Goal: Book appointment/travel/reservation

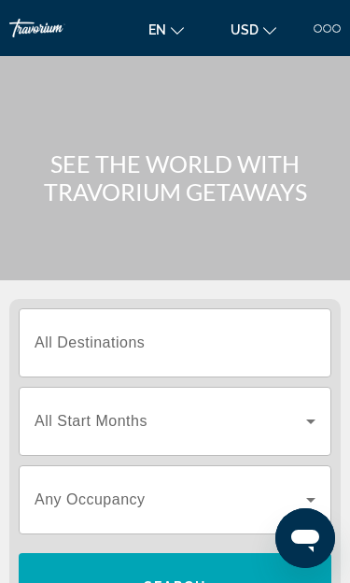
click at [326, 13] on div "en English Español Français Italiano Português русский USD USD ($) MXN (Mex$) C…" at bounding box center [240, 28] width 202 height 30
click at [319, 27] on div at bounding box center [318, 28] width 8 height 8
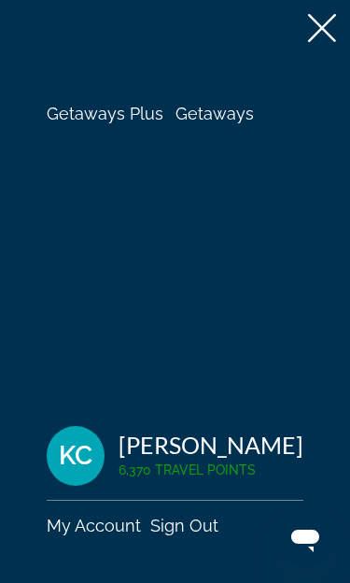
click at [105, 119] on span "Getaways Plus" at bounding box center [105, 114] width 117 height 20
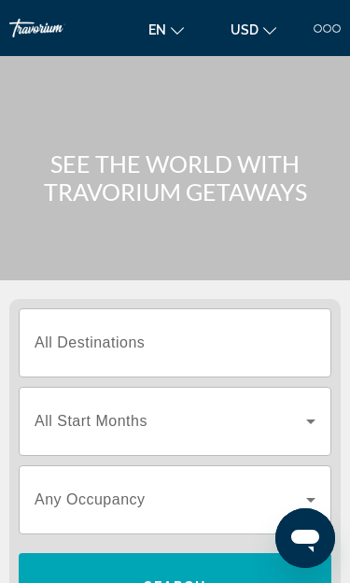
click at [321, 28] on div at bounding box center [318, 28] width 8 height 8
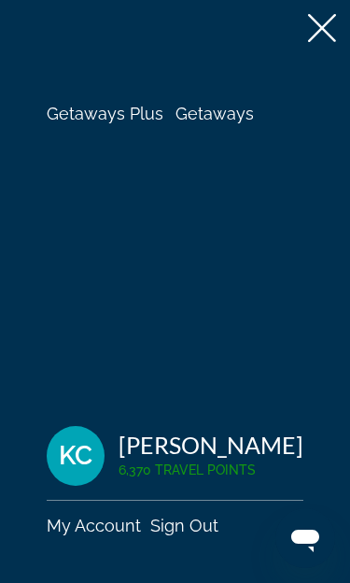
click at [231, 110] on span "Getaways" at bounding box center [215, 114] width 78 height 20
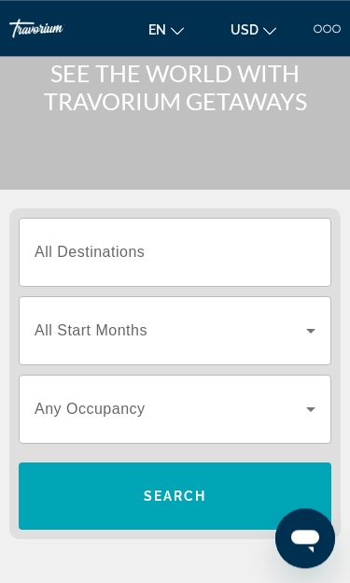
scroll to position [90, 0]
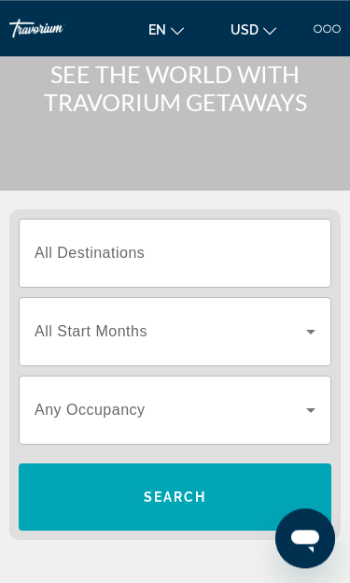
click at [251, 259] on input "Destination All Destinations" at bounding box center [175, 254] width 281 height 22
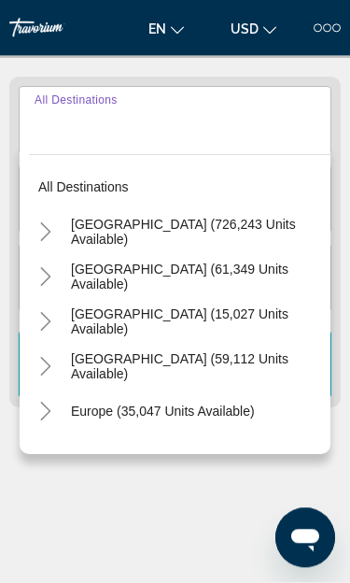
scroll to position [232, 0]
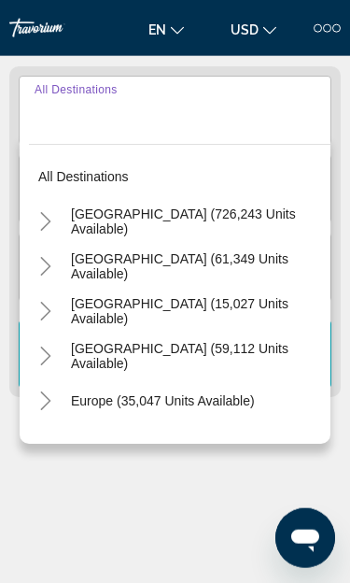
click at [20, 572] on div "Main content" at bounding box center [174, 513] width 331 height 140
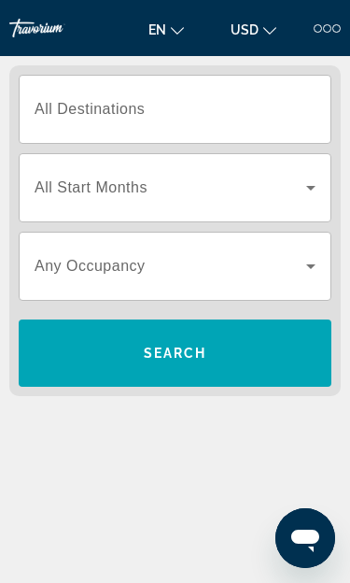
click at [327, 30] on div at bounding box center [327, 28] width 8 height 8
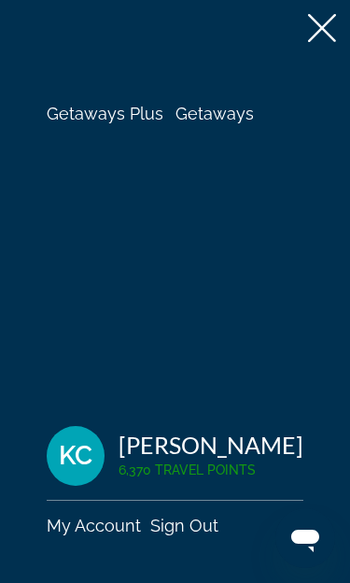
click at [97, 111] on span "Getaways Plus" at bounding box center [105, 114] width 117 height 20
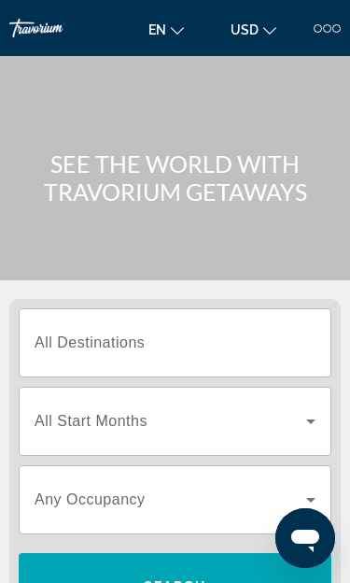
click at [253, 342] on input "Destination All Destinations" at bounding box center [175, 343] width 281 height 22
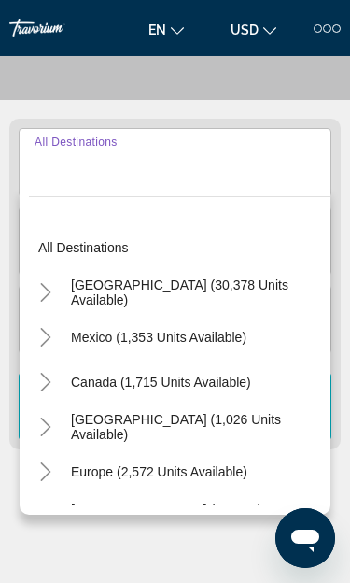
scroll to position [232, 0]
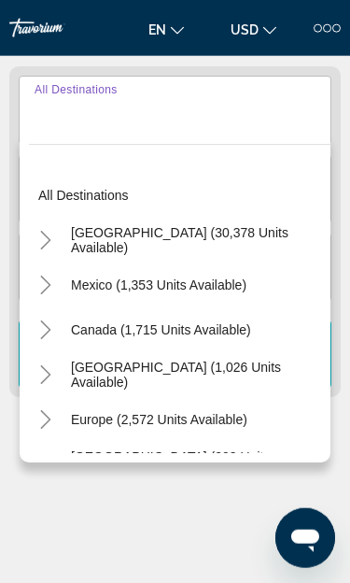
click at [321, 27] on div at bounding box center [318, 28] width 8 height 8
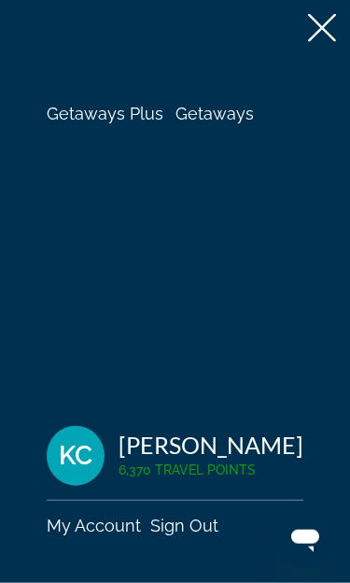
scroll to position [233, 0]
click at [232, 119] on span "Getaways" at bounding box center [215, 114] width 78 height 20
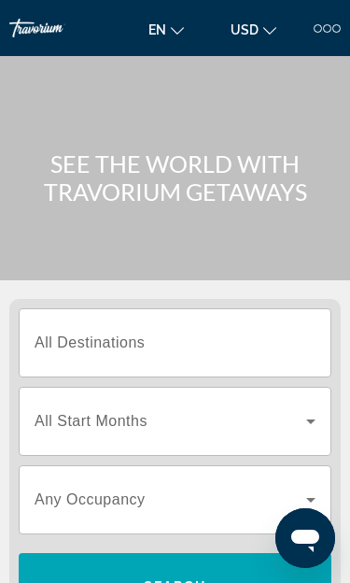
click at [214, 346] on input "Destination All Destinations" at bounding box center [175, 343] width 281 height 22
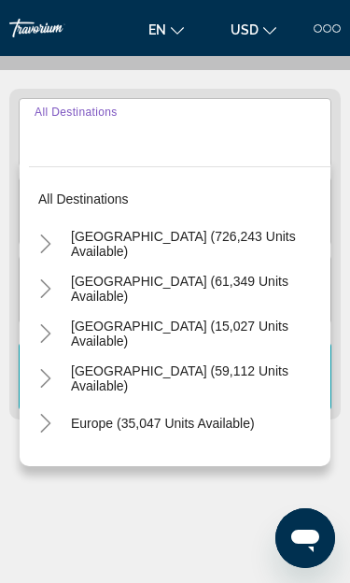
scroll to position [232, 0]
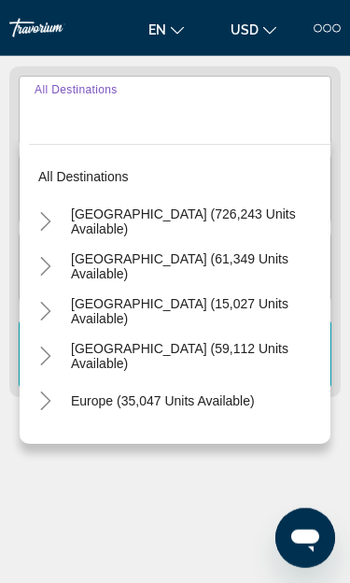
click at [216, 221] on span "[GEOGRAPHIC_DATA] (726,243 units available)" at bounding box center [196, 221] width 250 height 30
type input "**********"
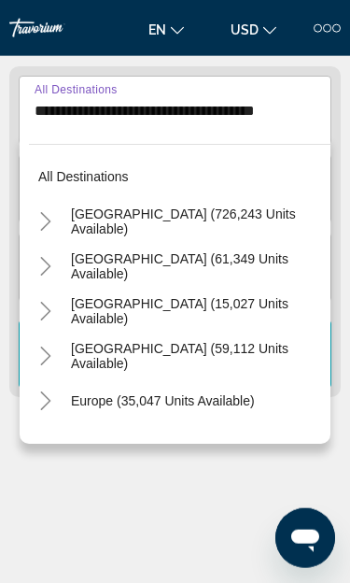
scroll to position [233, 0]
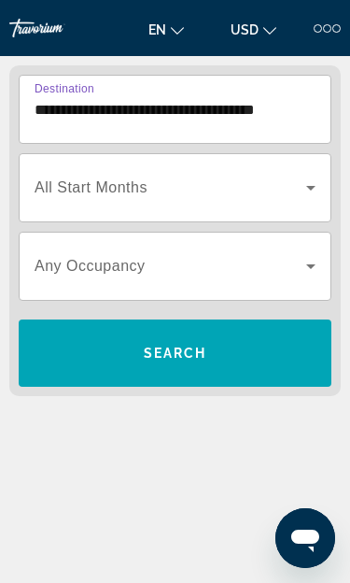
click at [311, 189] on icon "Search widget" at bounding box center [310, 188] width 9 height 5
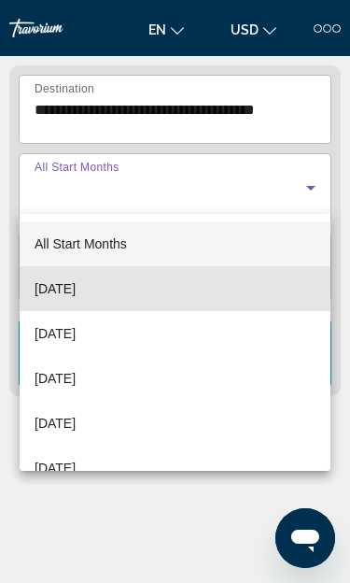
click at [215, 292] on mat-option "[DATE]" at bounding box center [175, 288] width 311 height 45
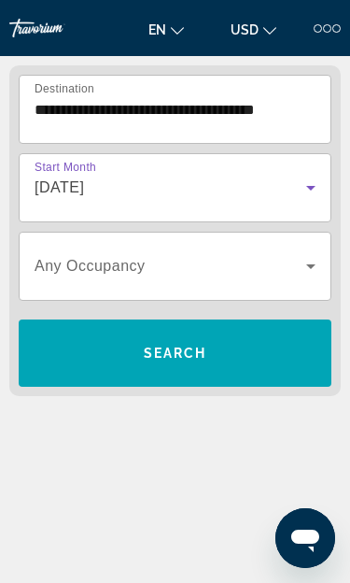
click at [306, 266] on icon "Search widget" at bounding box center [311, 266] width 22 height 22
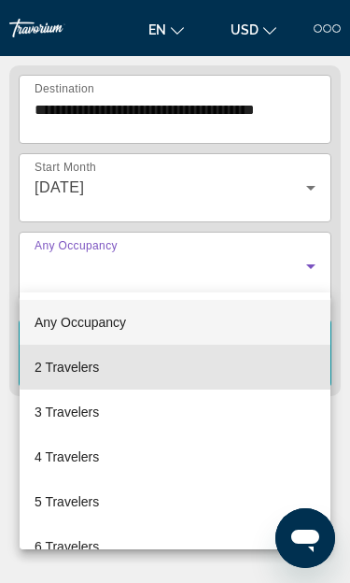
click at [223, 360] on mat-option "2 Travelers" at bounding box center [175, 367] width 311 height 45
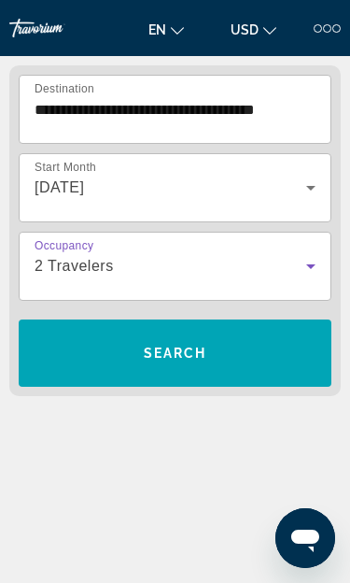
click at [241, 345] on span "Search widget" at bounding box center [175, 353] width 313 height 45
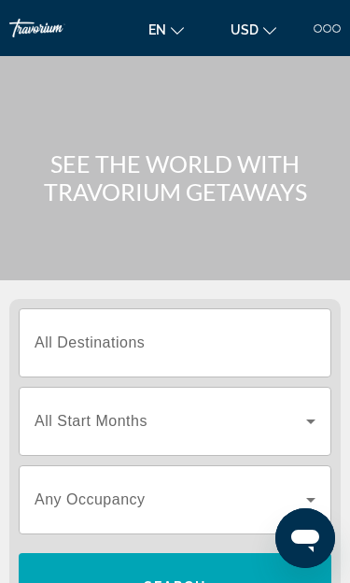
click at [332, 24] on div at bounding box center [327, 28] width 27 height 8
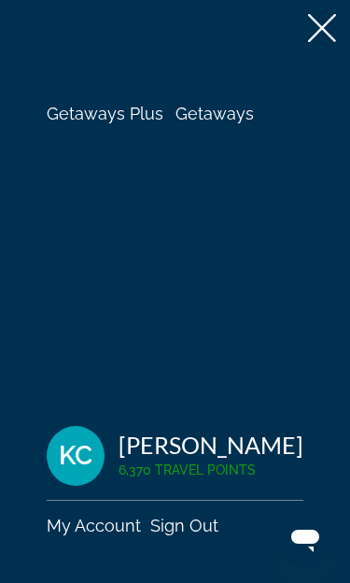
click at [239, 109] on span "Getaways" at bounding box center [215, 114] width 78 height 20
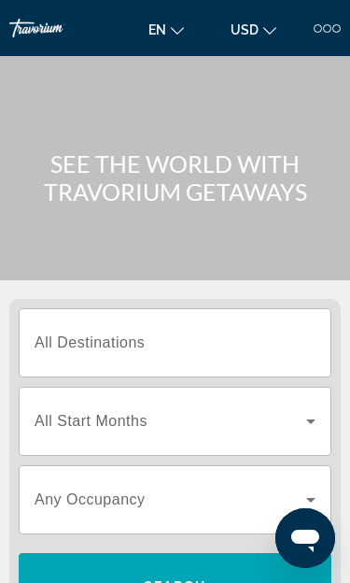
click at [228, 337] on input "Destination All Destinations" at bounding box center [175, 343] width 281 height 22
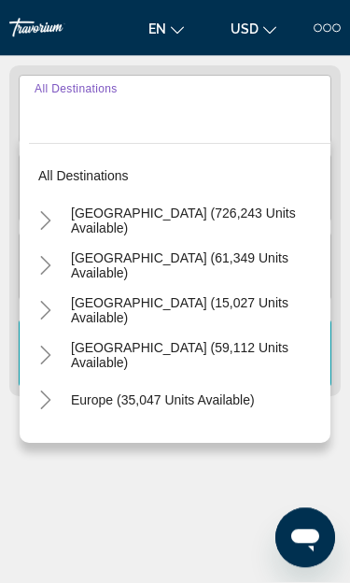
scroll to position [233, 0]
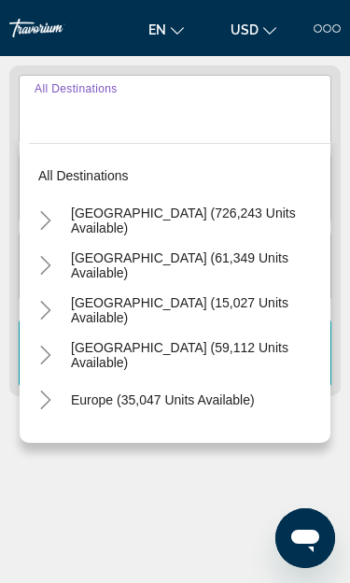
click at [254, 212] on span "[GEOGRAPHIC_DATA] (726,243 units available)" at bounding box center [196, 220] width 250 height 30
type input "**********"
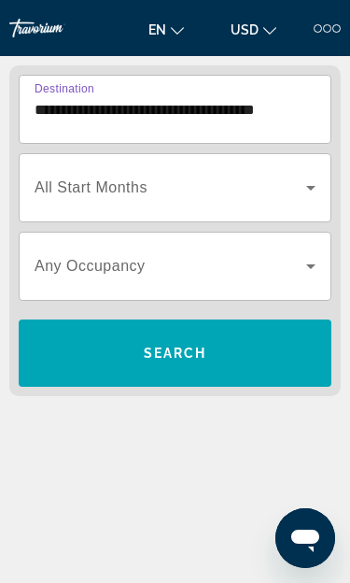
click at [308, 186] on icon "Search widget" at bounding box center [311, 187] width 22 height 22
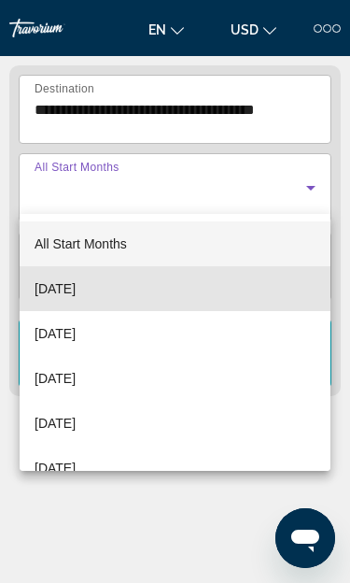
click at [199, 292] on mat-option "[DATE]" at bounding box center [175, 288] width 311 height 45
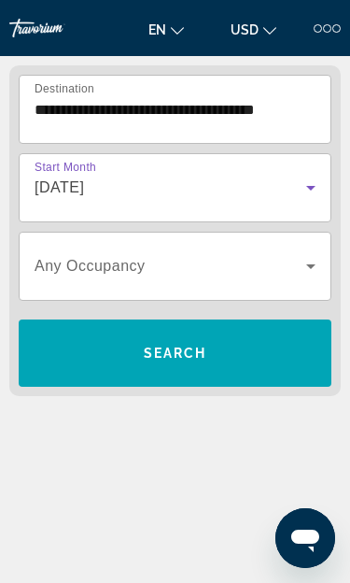
click at [308, 274] on icon "Search widget" at bounding box center [311, 266] width 22 height 22
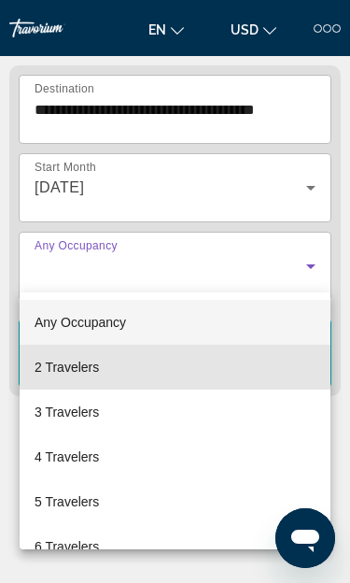
click at [152, 370] on mat-option "2 Travelers" at bounding box center [175, 367] width 311 height 45
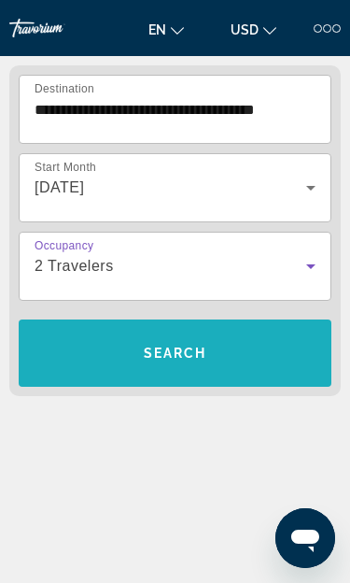
click at [203, 359] on span "Search" at bounding box center [175, 352] width 63 height 15
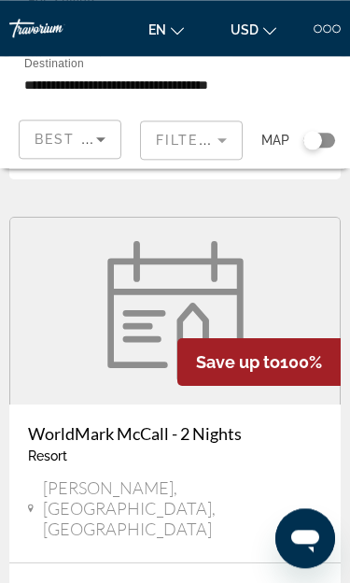
scroll to position [6942, 0]
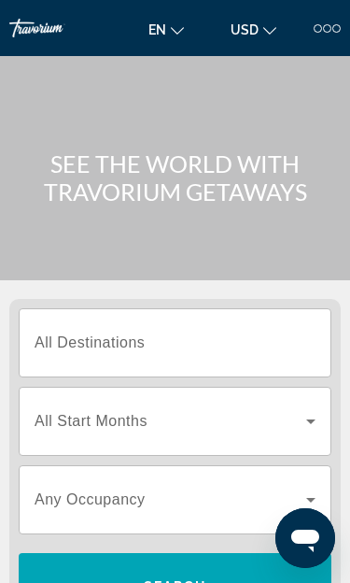
click at [90, 348] on span "All Destinations" at bounding box center [90, 342] width 110 height 16
click at [90, 348] on input "Destination All Destinations" at bounding box center [175, 343] width 281 height 22
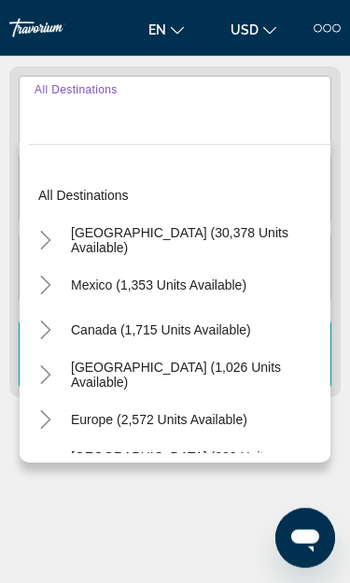
scroll to position [233, 0]
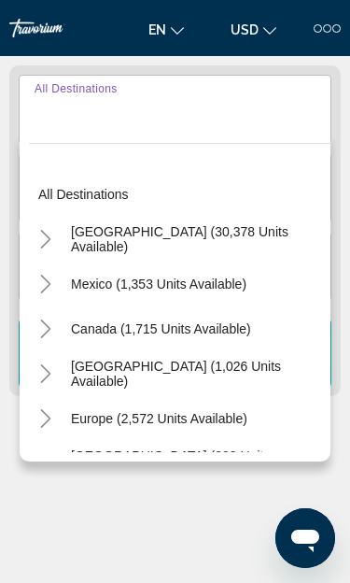
click at [95, 245] on span "[GEOGRAPHIC_DATA] (30,378 units available)" at bounding box center [196, 239] width 250 height 30
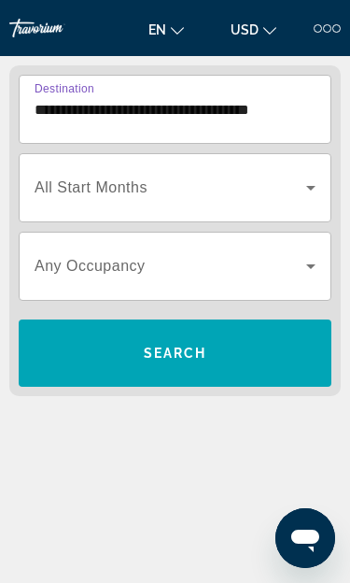
click at [289, 113] on input "**********" at bounding box center [175, 110] width 281 height 22
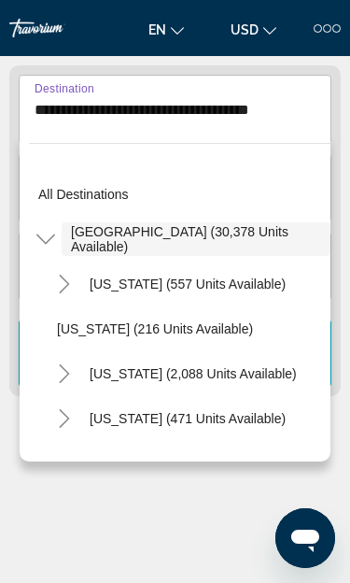
scroll to position [181, 0]
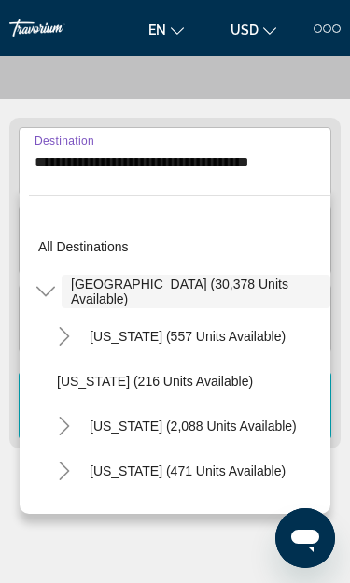
click at [57, 291] on mat-icon "Toggle United States (30,378 units available)" at bounding box center [45, 291] width 33 height 33
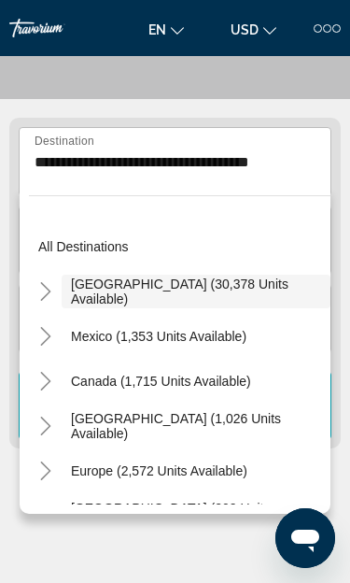
click at [54, 289] on icon "Toggle United States (30,378 units available)" at bounding box center [45, 291] width 19 height 19
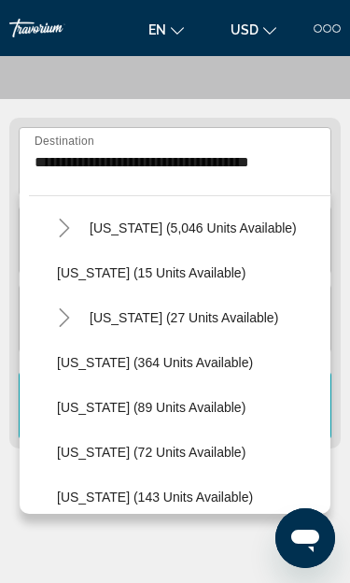
scroll to position [288, 0]
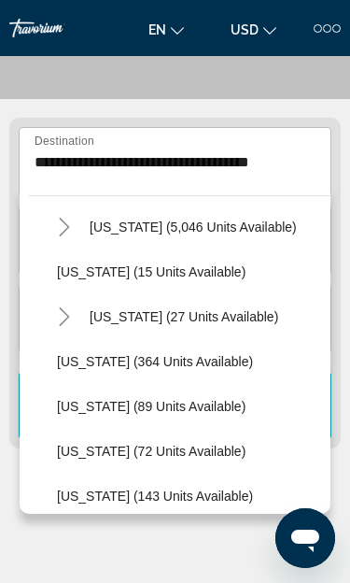
click at [82, 408] on span "Illinois (89 units available)" at bounding box center [151, 406] width 189 height 15
type input "**********"
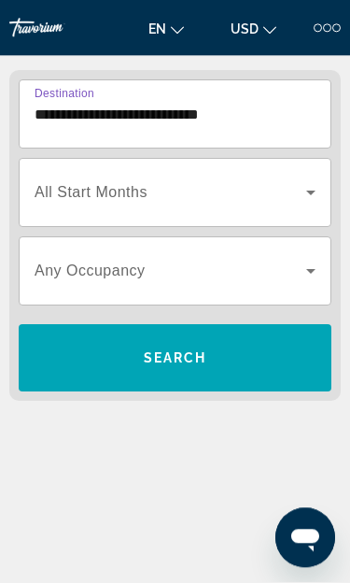
scroll to position [232, 0]
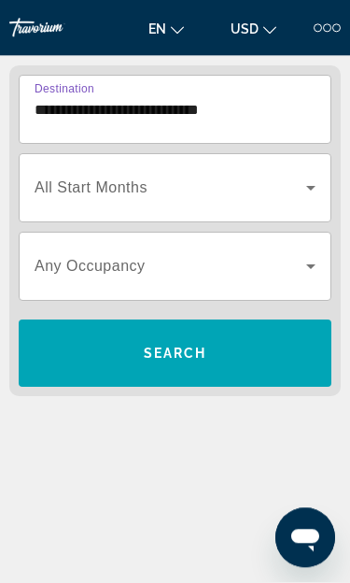
click at [306, 272] on icon "Search widget" at bounding box center [311, 267] width 22 height 22
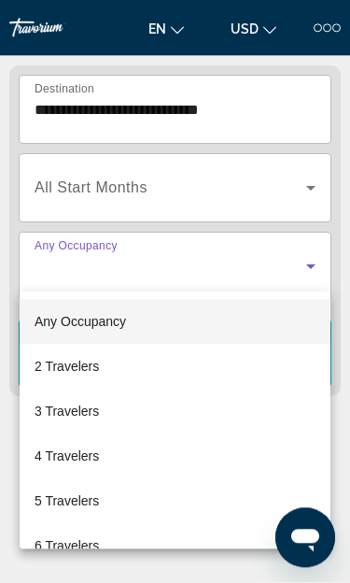
scroll to position [233, 0]
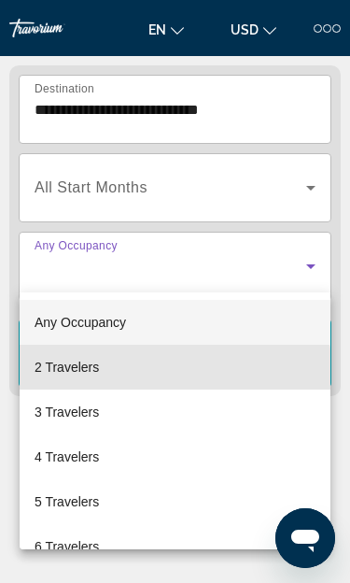
click at [166, 373] on mat-option "2 Travelers" at bounding box center [175, 367] width 311 height 45
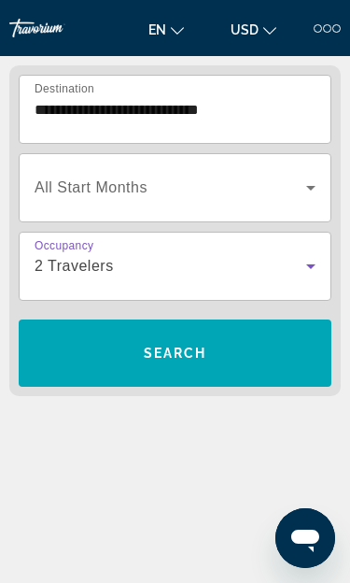
click at [251, 362] on span "Search widget" at bounding box center [175, 353] width 313 height 45
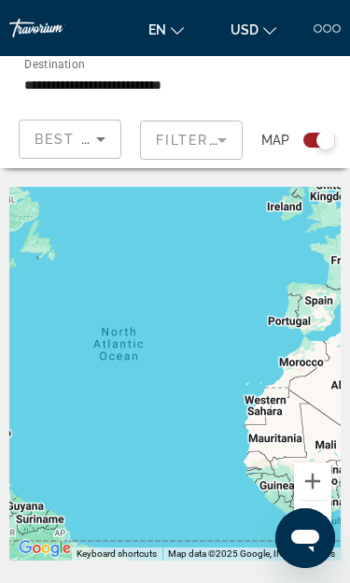
click at [191, 89] on input "**********" at bounding box center [120, 85] width 193 height 22
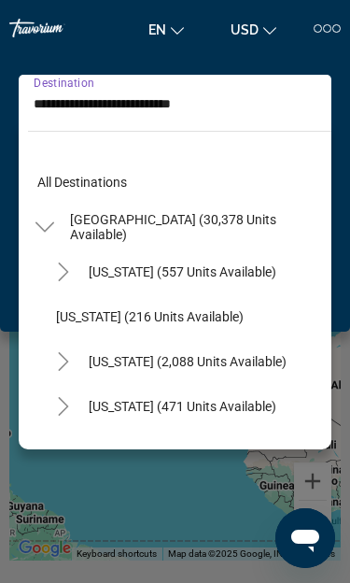
scroll to position [335, 0]
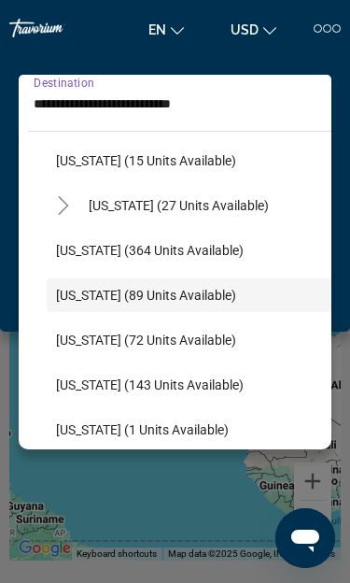
click at [79, 282] on span "Search widget" at bounding box center [189, 295] width 285 height 45
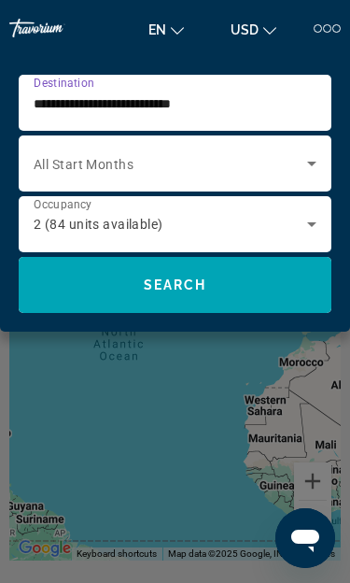
click at [314, 228] on icon "Search widget" at bounding box center [312, 224] width 22 height 22
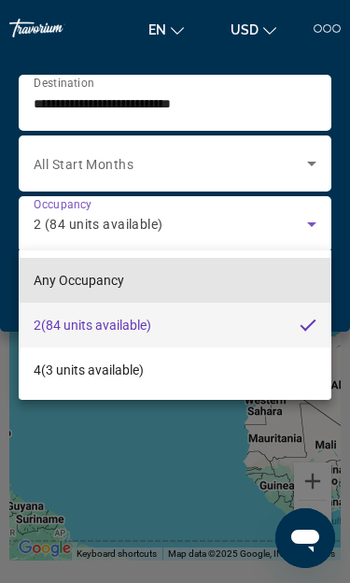
click at [210, 279] on mat-option "Any Occupancy" at bounding box center [175, 280] width 313 height 45
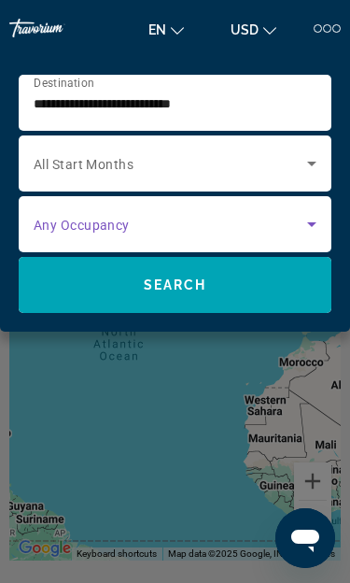
click at [263, 289] on span "Search widget" at bounding box center [175, 284] width 313 height 45
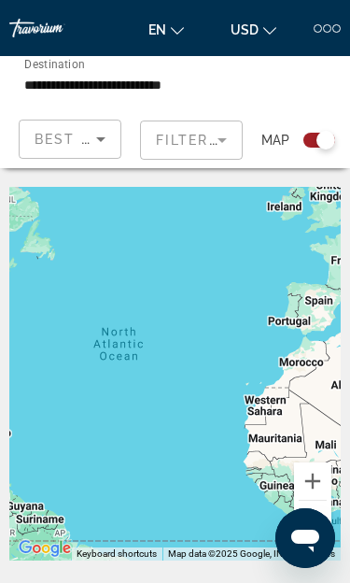
click at [73, 80] on input "**********" at bounding box center [120, 85] width 193 height 22
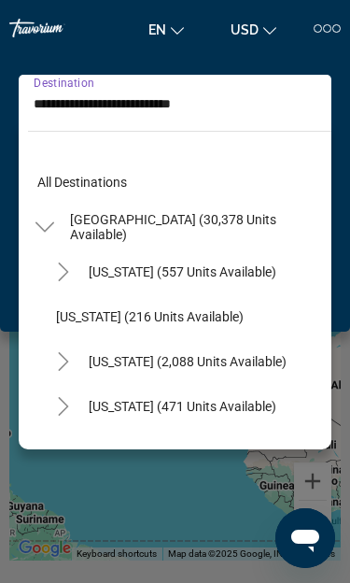
scroll to position [335, 0]
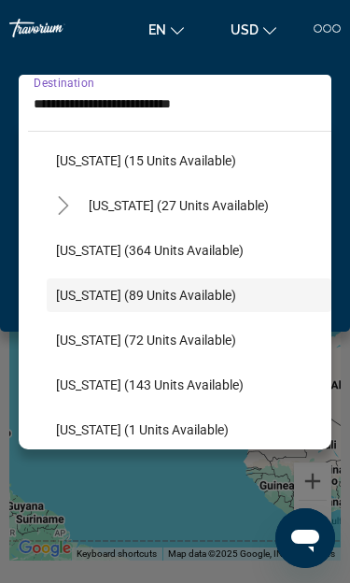
click at [110, 292] on span "Illinois (89 units available)" at bounding box center [146, 295] width 180 height 15
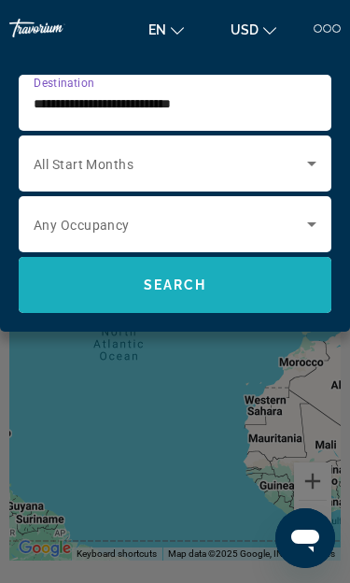
click at [74, 289] on span "Search widget" at bounding box center [175, 284] width 313 height 45
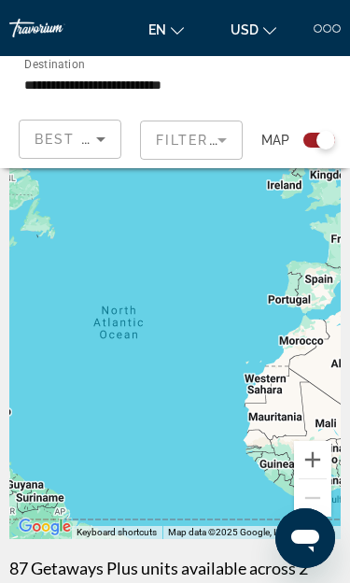
scroll to position [0, 0]
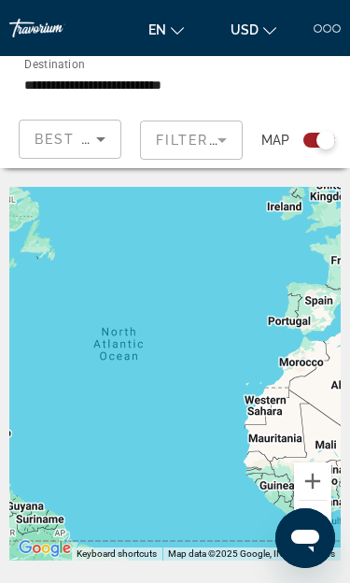
click at [95, 85] on input "**********" at bounding box center [120, 85] width 193 height 22
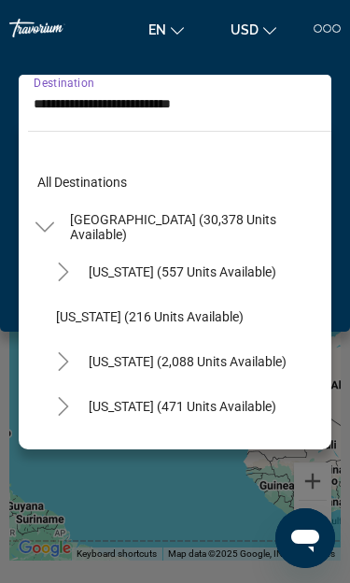
scroll to position [335, 0]
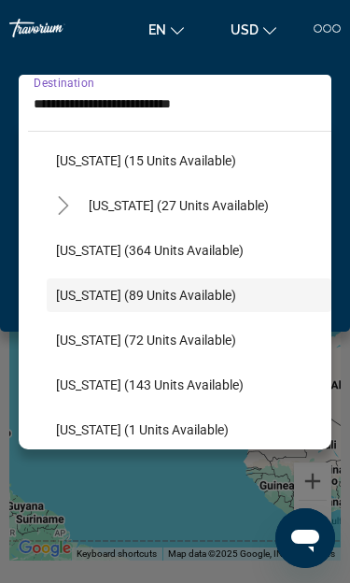
click at [321, 24] on div at bounding box center [327, 28] width 27 height 8
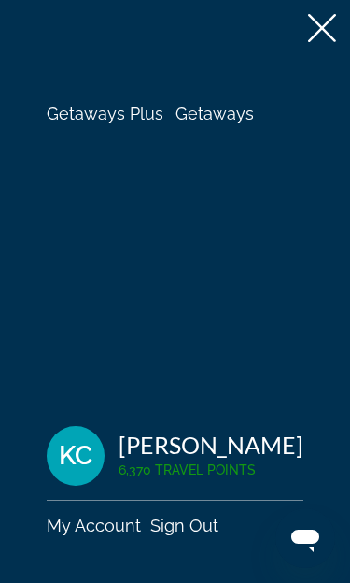
click at [107, 109] on span "Getaways Plus" at bounding box center [105, 114] width 117 height 20
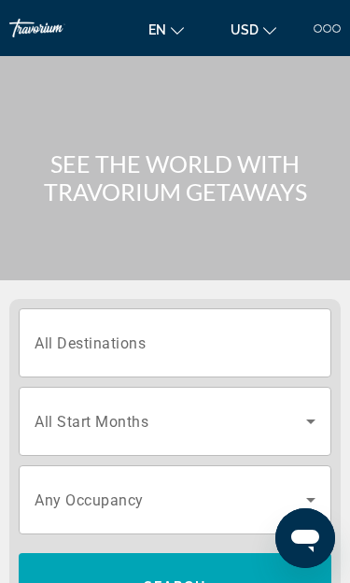
click at [264, 345] on input "Destination All Destinations" at bounding box center [175, 343] width 281 height 22
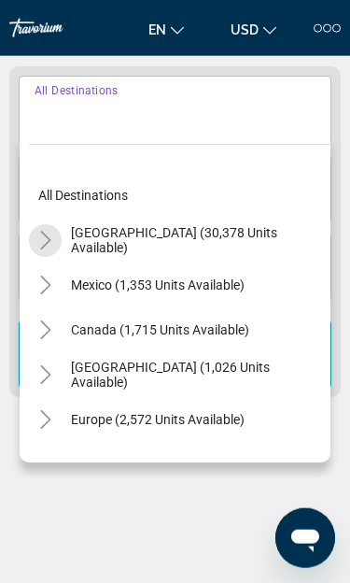
scroll to position [233, 0]
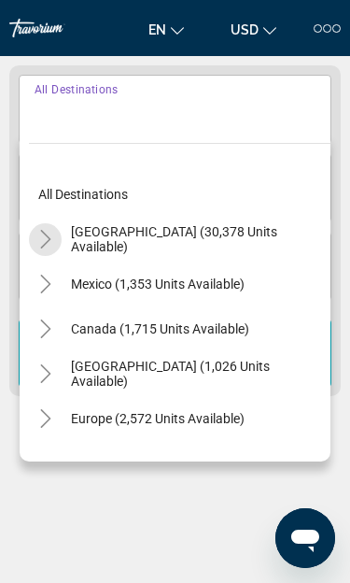
click at [42, 225] on mat-icon "Toggle United States (30,378 units available)" at bounding box center [45, 239] width 33 height 33
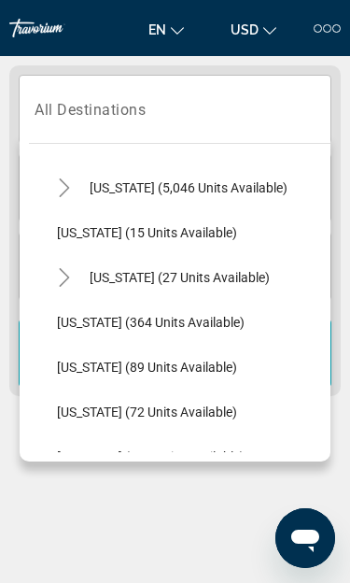
scroll to position [276, 0]
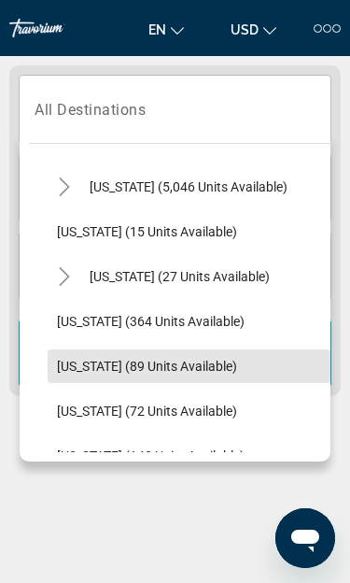
click at [202, 364] on span "Illinois (89 units available)" at bounding box center [147, 366] width 180 height 15
type input "**********"
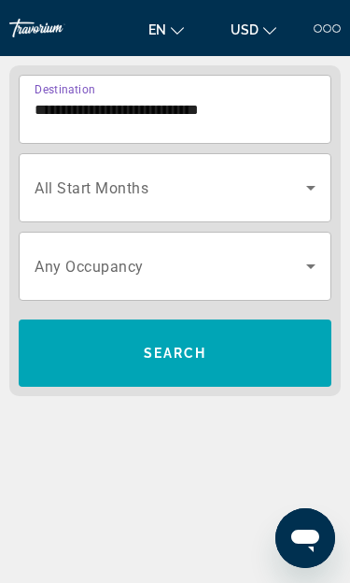
click at [214, 359] on span "Search widget" at bounding box center [175, 353] width 313 height 45
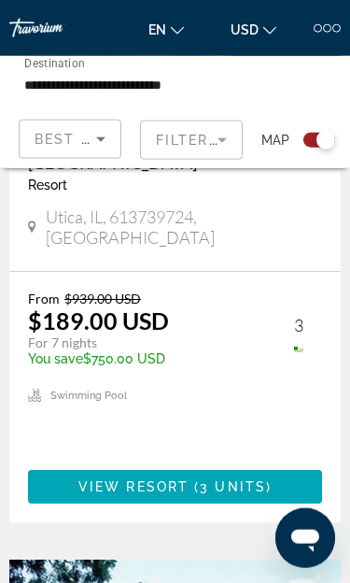
scroll to position [793, 0]
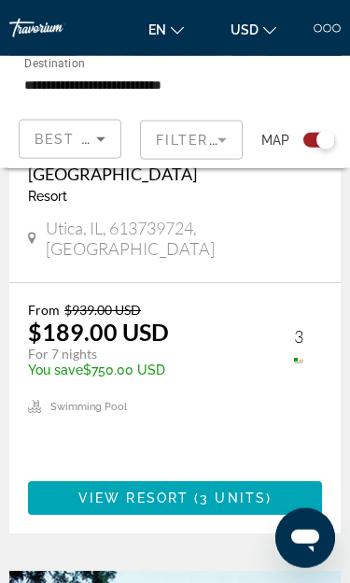
click at [317, 25] on div at bounding box center [318, 28] width 8 height 8
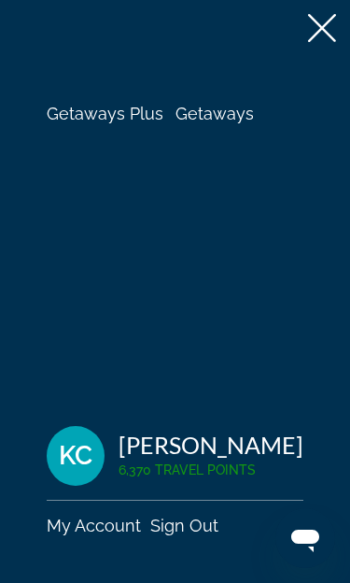
click at [232, 117] on span "Getaways" at bounding box center [215, 114] width 78 height 20
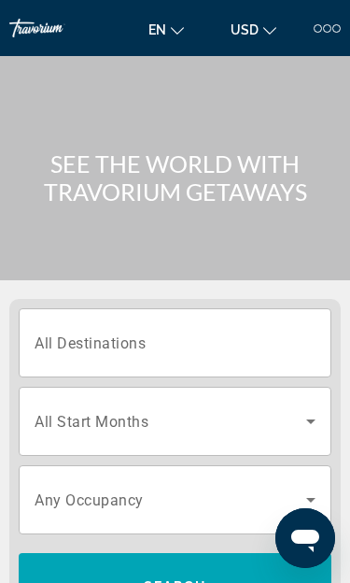
click at [244, 353] on input "Destination All Destinations" at bounding box center [175, 343] width 281 height 22
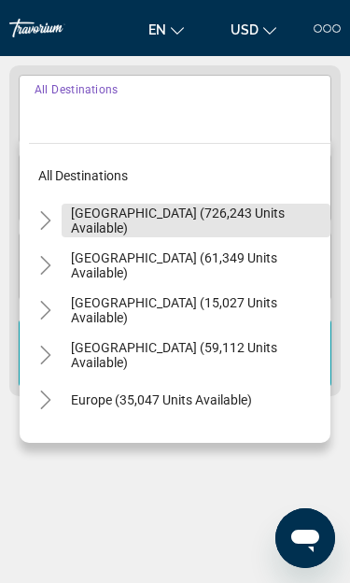
click at [235, 227] on span "[GEOGRAPHIC_DATA] (726,243 units available)" at bounding box center [196, 220] width 250 height 30
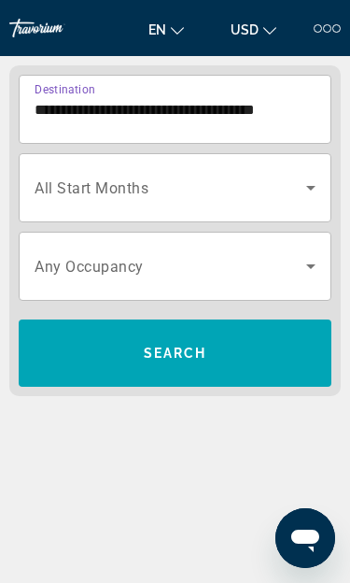
click at [60, 107] on input "**********" at bounding box center [175, 110] width 281 height 22
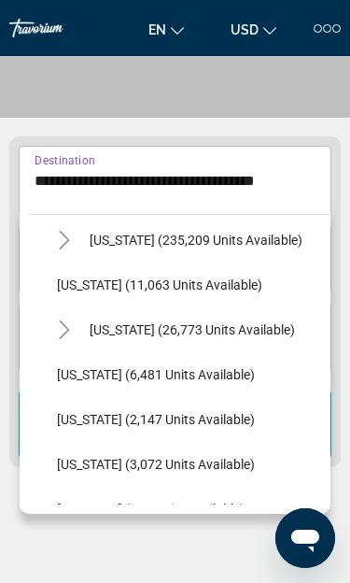
scroll to position [368, 0]
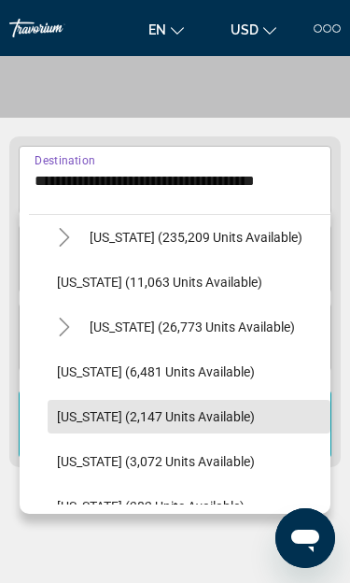
click at [73, 409] on span "Illinois (2,147 units available)" at bounding box center [156, 416] width 198 height 15
type input "**********"
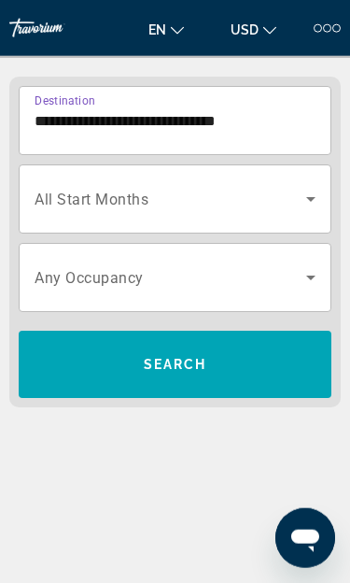
scroll to position [232, 0]
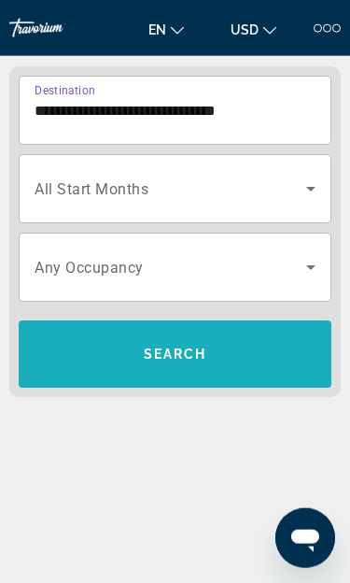
click at [217, 359] on span "Search widget" at bounding box center [175, 353] width 313 height 45
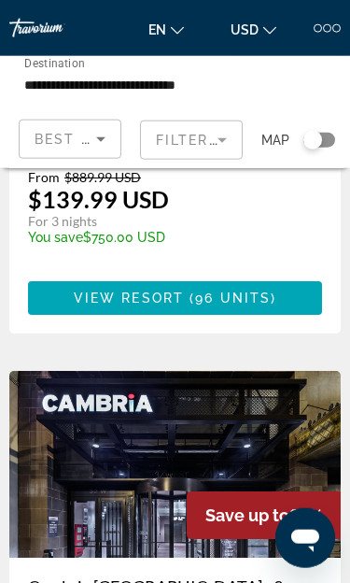
scroll to position [5115, 0]
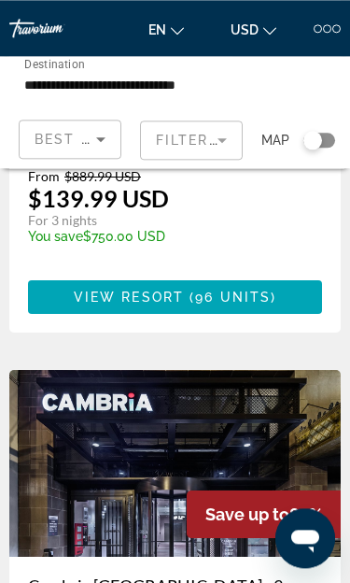
click at [128, 370] on img "Main content" at bounding box center [174, 463] width 331 height 187
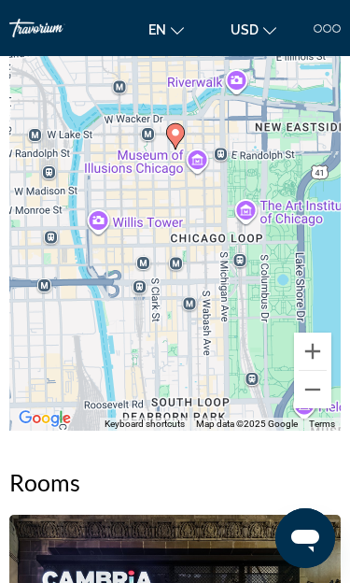
scroll to position [2247, 0]
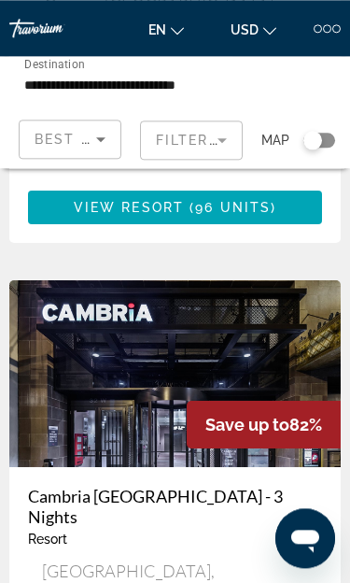
scroll to position [5206, 0]
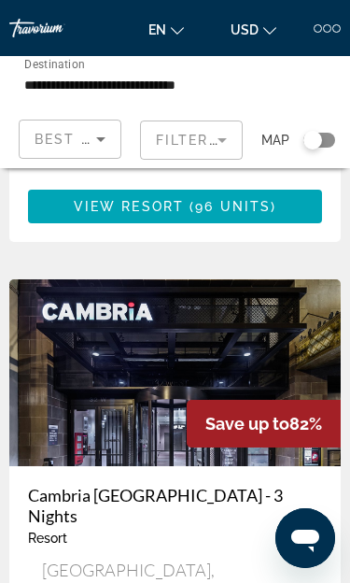
click at [228, 279] on img "Main content" at bounding box center [174, 372] width 331 height 187
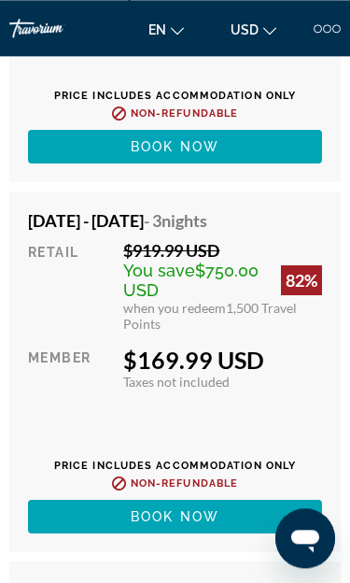
scroll to position [27065, 0]
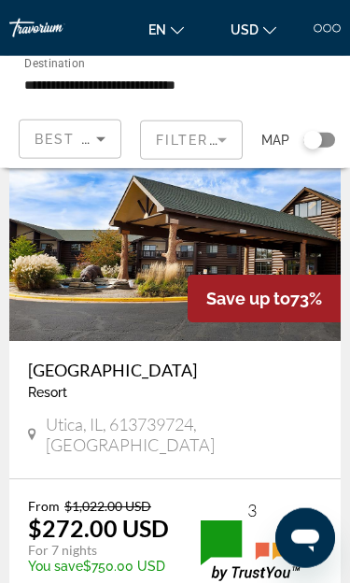
scroll to position [6530, 0]
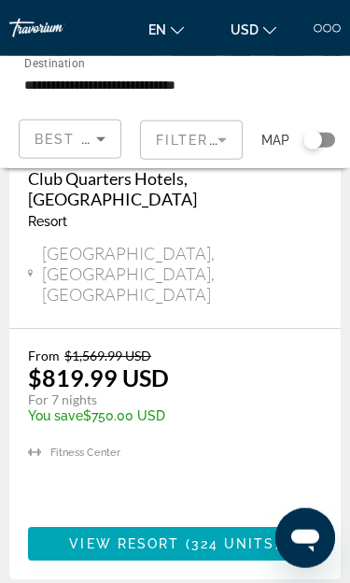
scroll to position [4070, 0]
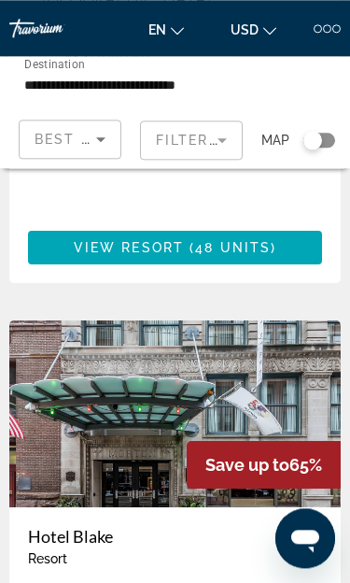
click at [194, 84] on input "**********" at bounding box center [120, 85] width 193 height 22
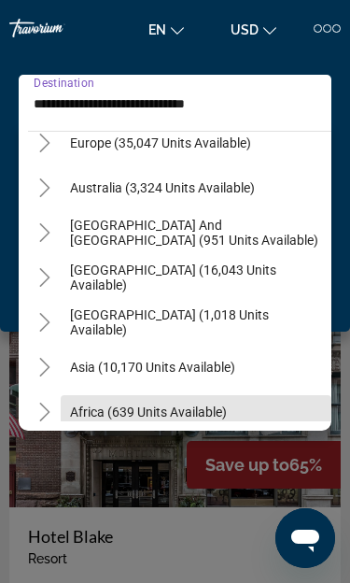
scroll to position [2255, 0]
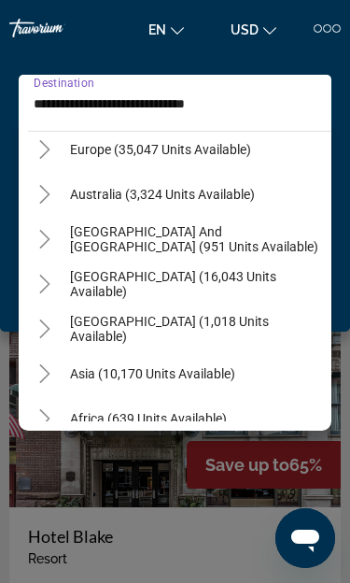
click at [210, 333] on span "[GEOGRAPHIC_DATA] (1,018 units available)" at bounding box center [196, 329] width 252 height 30
type input "**********"
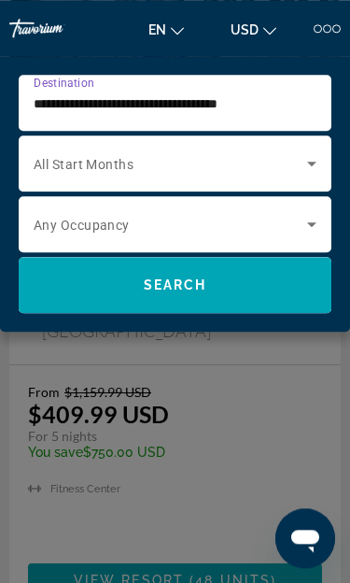
scroll to position [1426, 0]
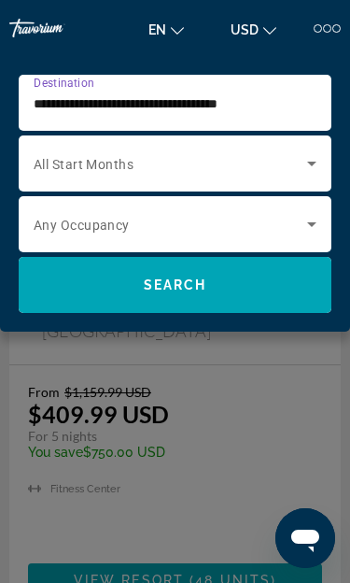
click at [205, 284] on span "Search" at bounding box center [175, 284] width 63 height 15
